Goal: Transaction & Acquisition: Obtain resource

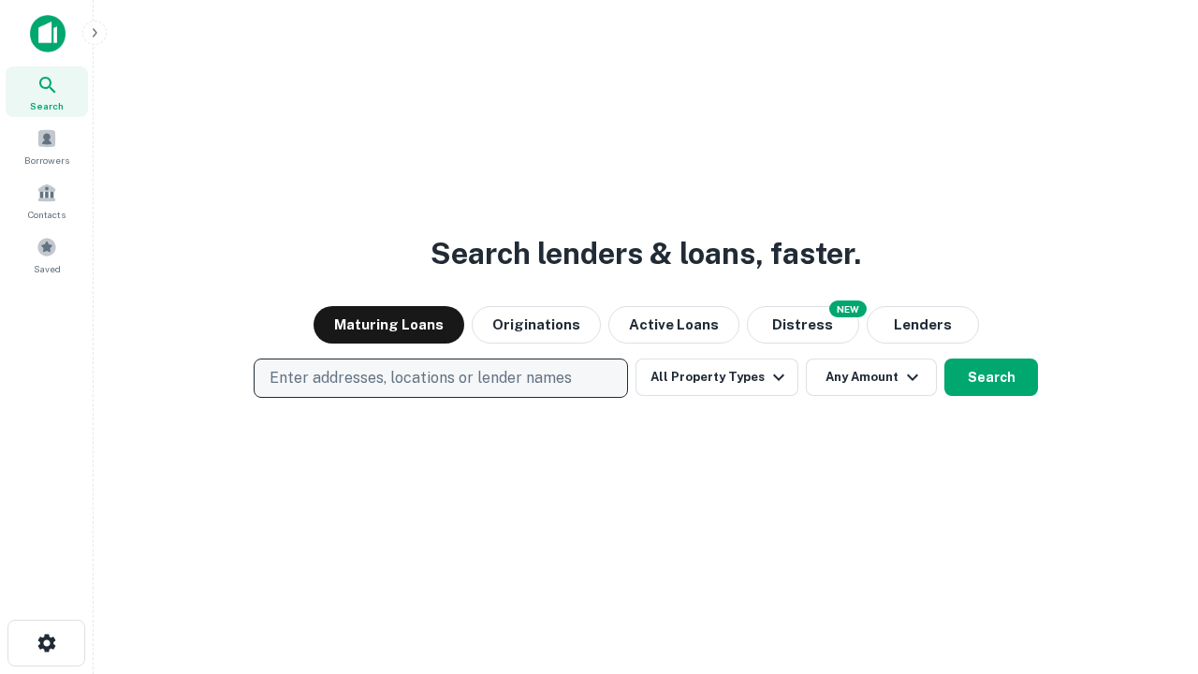
click at [440, 378] on p "Enter addresses, locations or lender names" at bounding box center [421, 378] width 302 height 22
type input "**********"
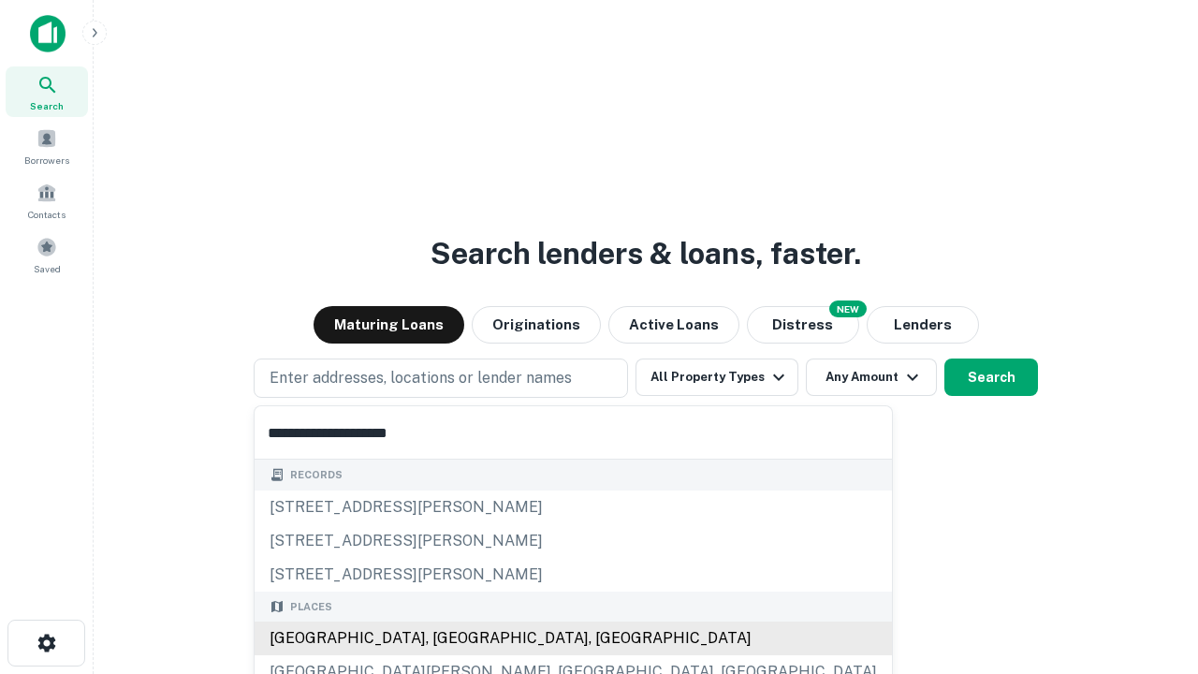
click at [447, 638] on div "[GEOGRAPHIC_DATA], [GEOGRAPHIC_DATA], [GEOGRAPHIC_DATA]" at bounding box center [573, 638] width 637 height 34
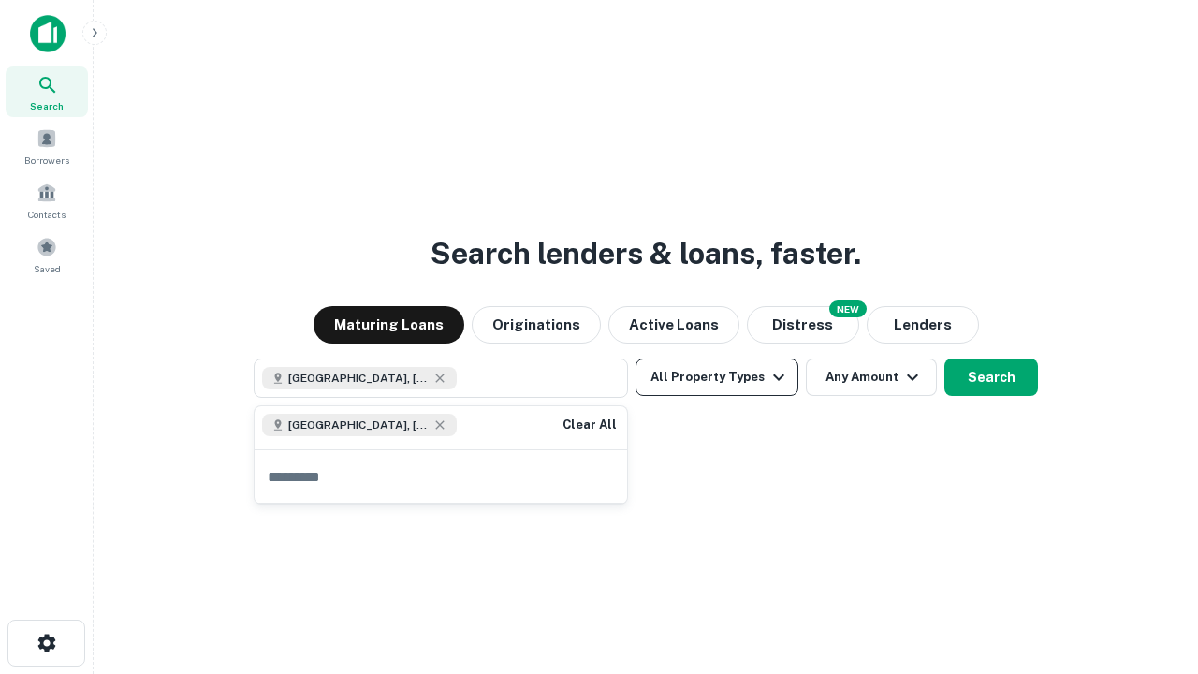
click at [717, 377] on button "All Property Types" at bounding box center [717, 376] width 163 height 37
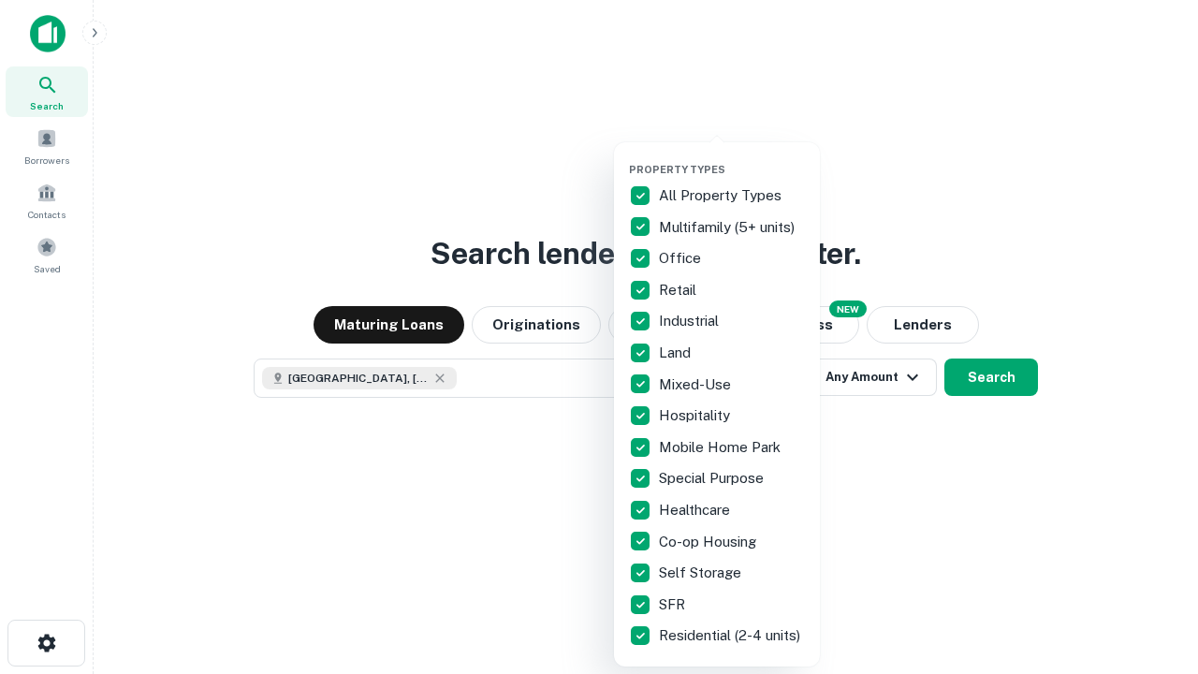
click at [732, 157] on button "button" at bounding box center [732, 157] width 206 height 1
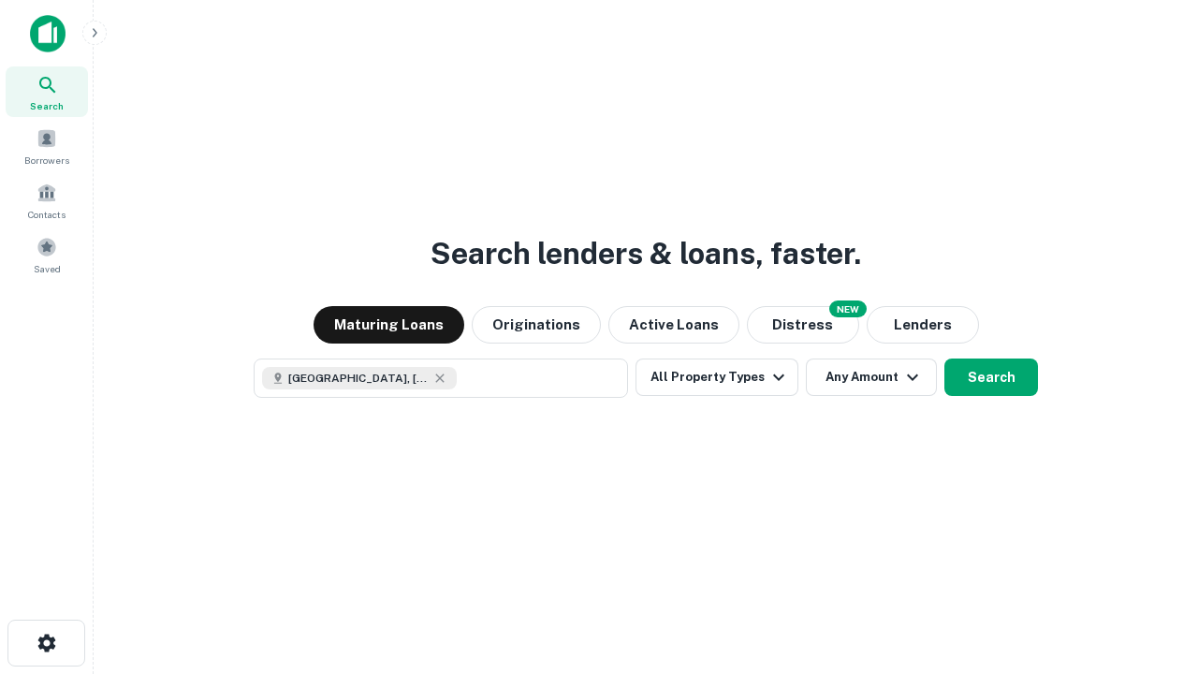
scroll to position [30, 0]
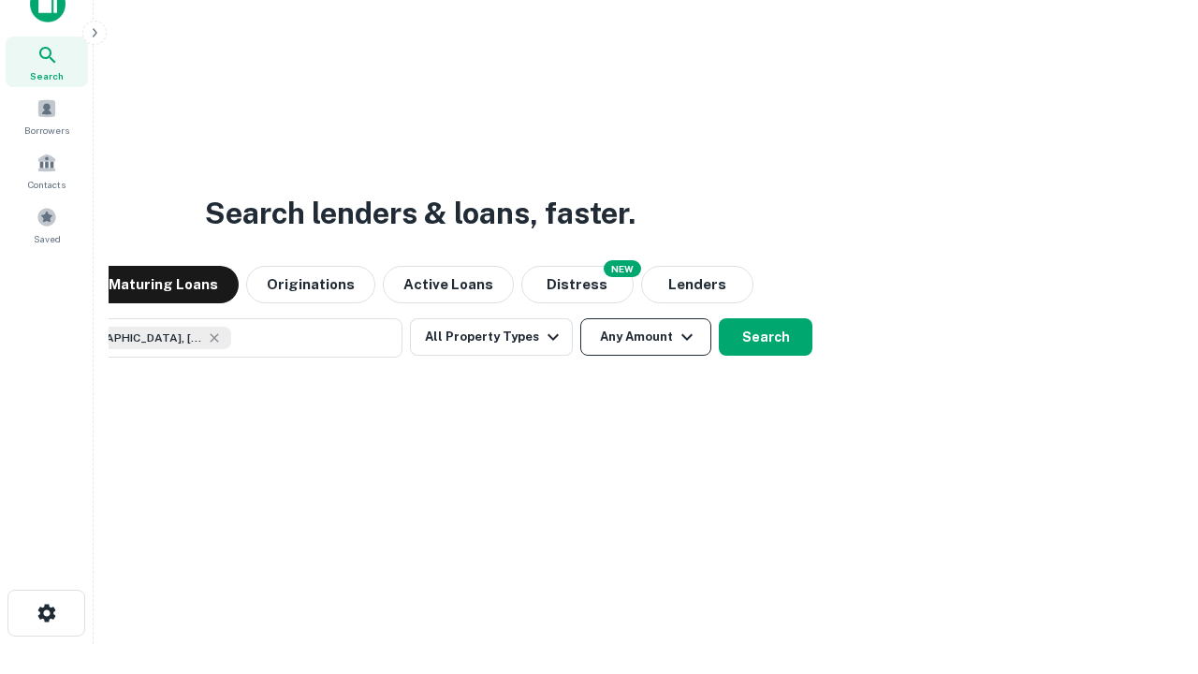
click at [580, 318] on button "Any Amount" at bounding box center [645, 336] width 131 height 37
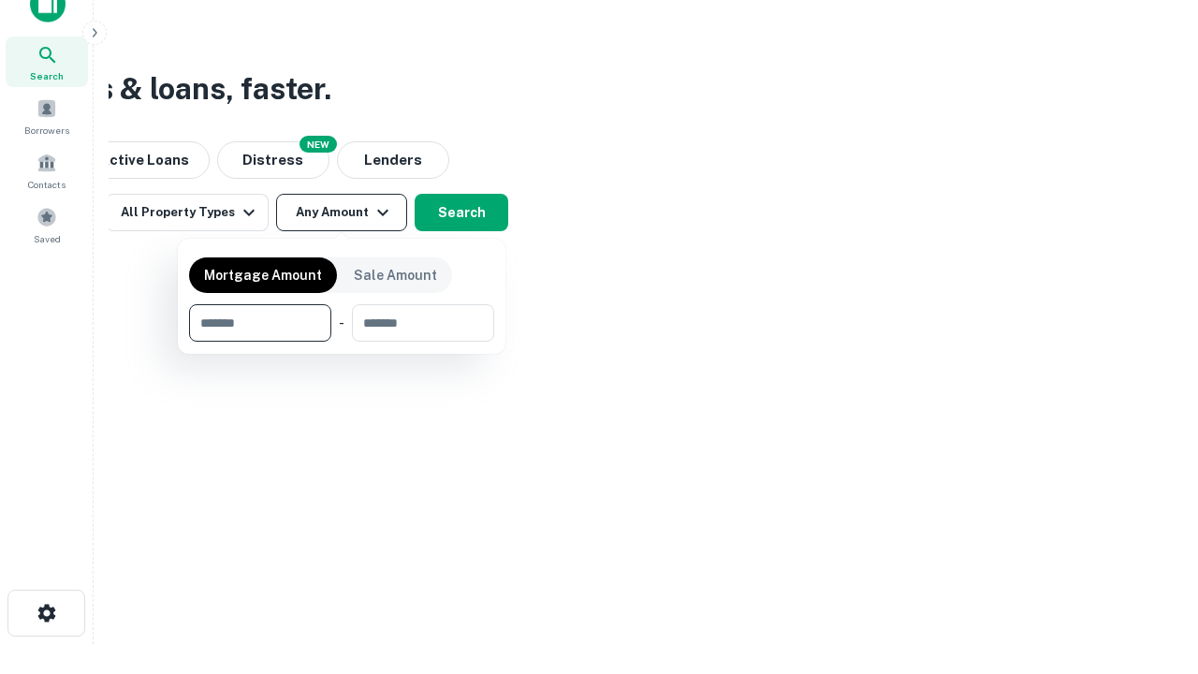
type input "*******"
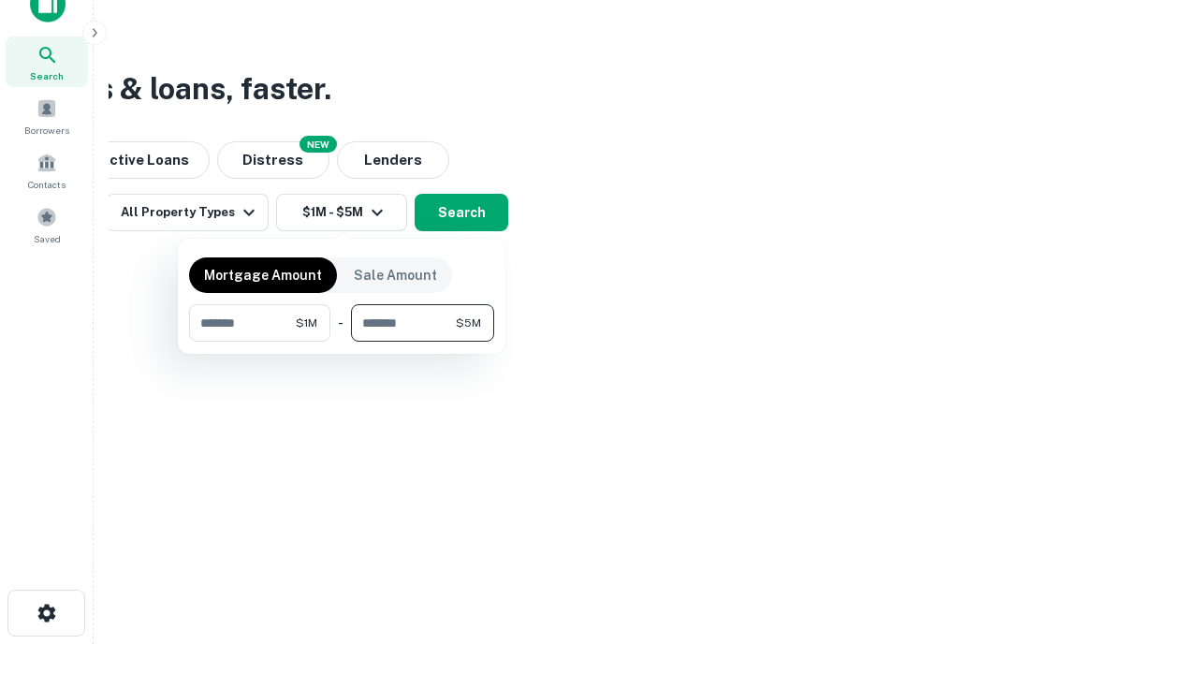
type input "*******"
click at [342, 342] on button "button" at bounding box center [341, 342] width 305 height 1
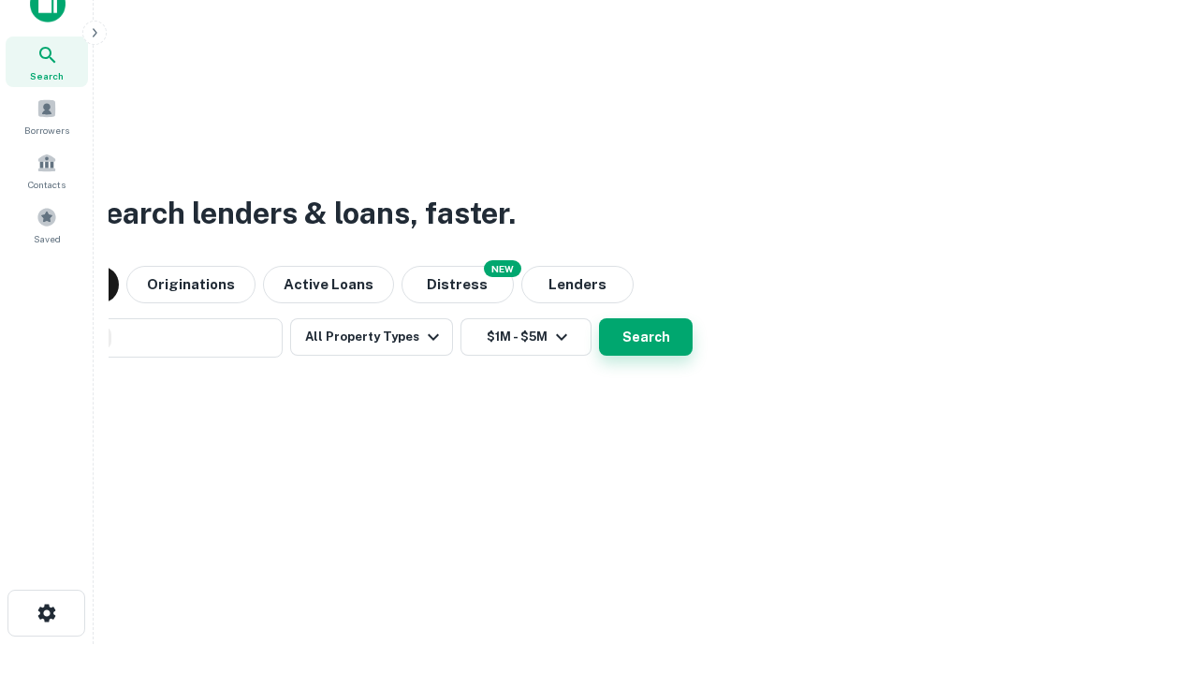
click at [599, 318] on button "Search" at bounding box center [646, 336] width 94 height 37
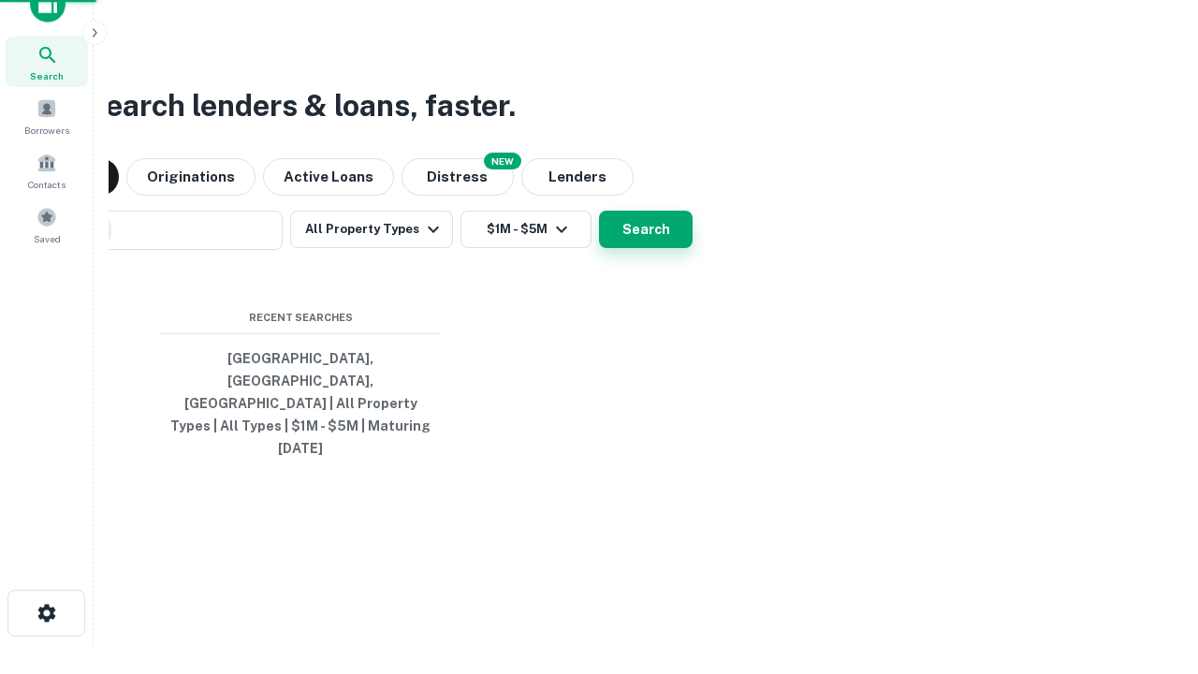
scroll to position [50, 530]
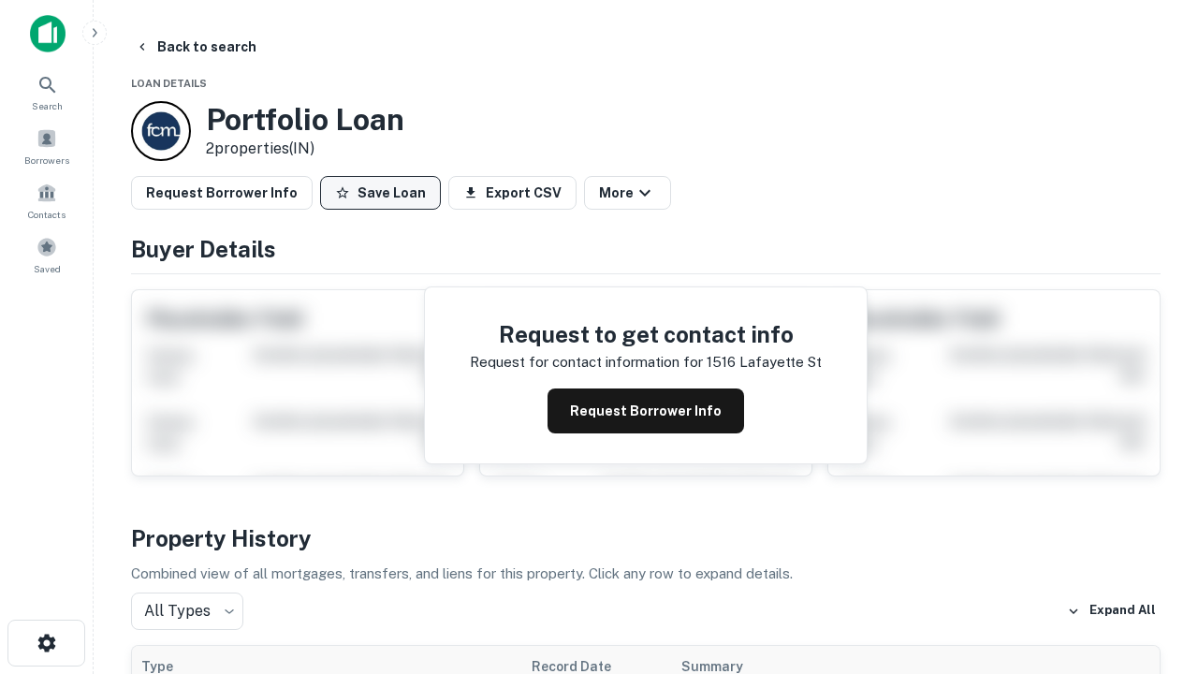
click at [380, 193] on button "Save Loan" at bounding box center [380, 193] width 121 height 34
click at [385, 193] on button "Save Loan" at bounding box center [380, 193] width 121 height 34
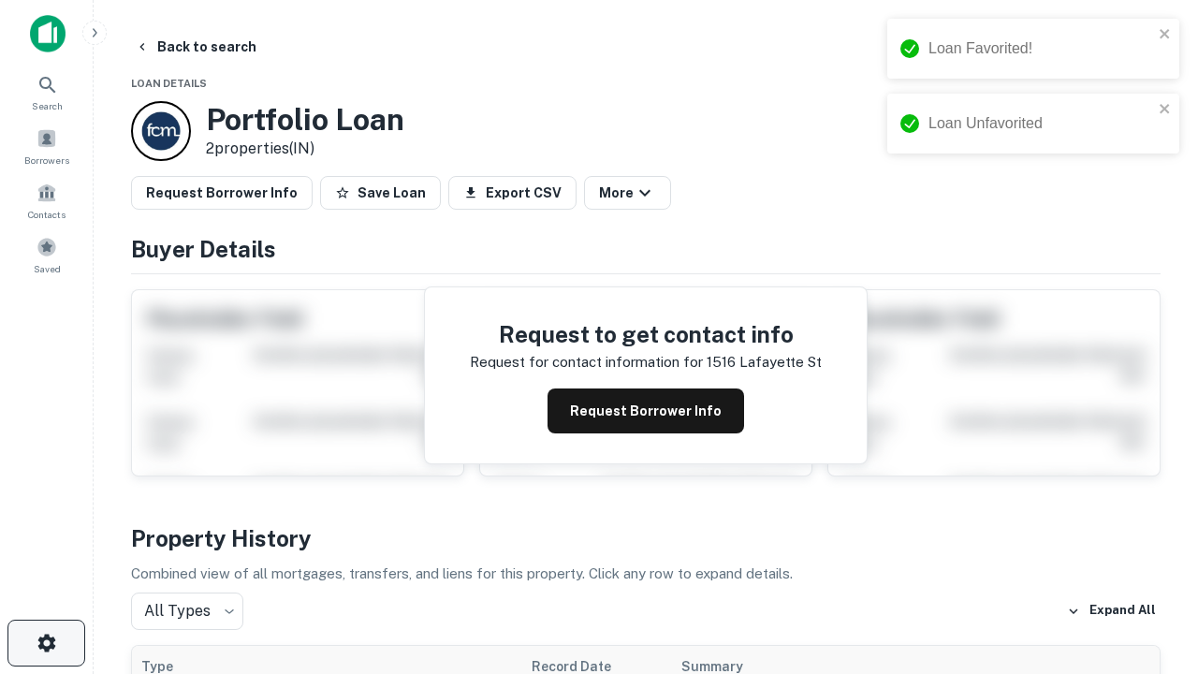
click at [46, 643] on icon "button" at bounding box center [47, 643] width 22 height 22
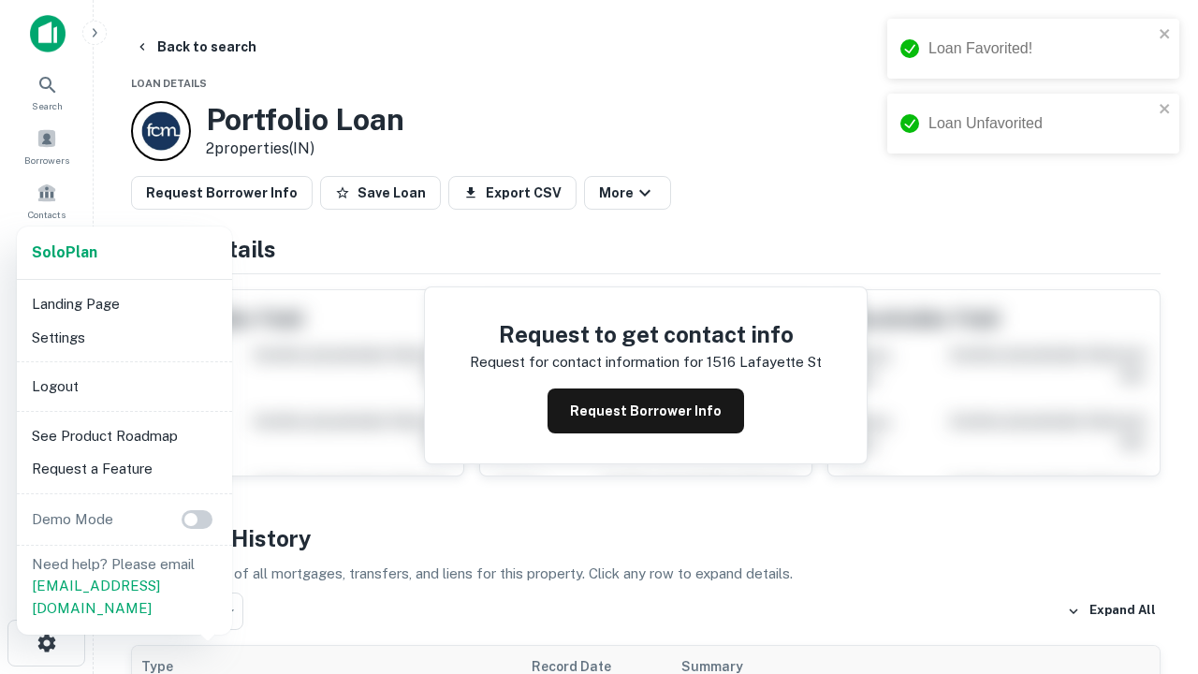
click at [124, 386] on li "Logout" at bounding box center [124, 387] width 200 height 34
